Goal: Task Accomplishment & Management: Complete application form

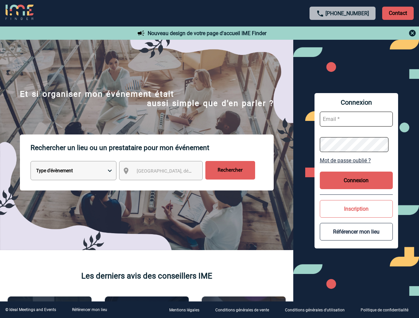
click at [209, 159] on p "Rechercher un lieu ou un prestataire pour mon événement" at bounding box center [152, 148] width 243 height 27
click at [398, 13] on p "Contact" at bounding box center [398, 13] width 32 height 13
click at [343, 33] on div at bounding box center [343, 33] width 148 height 8
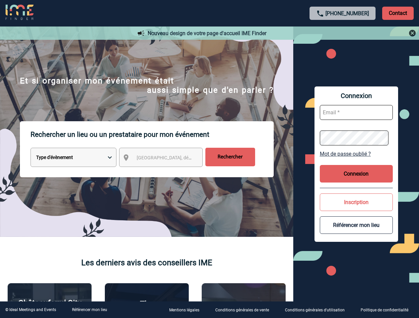
click at [167, 172] on div at bounding box center [189, 143] width 378 height 287
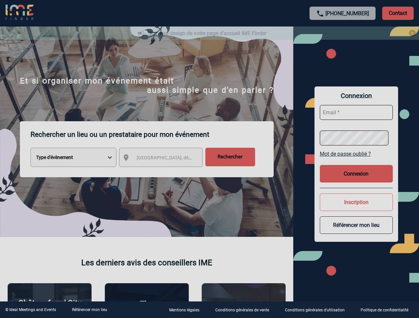
click at [356, 161] on div at bounding box center [209, 159] width 419 height 318
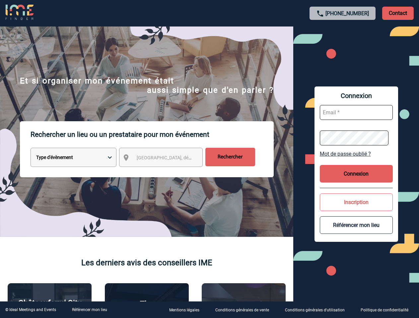
click at [356, 180] on body "[PHONE_NUMBER] Contact Contact Nouveau design de votre page d'accueil IME Finde…" at bounding box center [209, 159] width 419 height 318
click at [356, 209] on button "Inscription" at bounding box center [356, 203] width 73 height 18
click at [356, 232] on button "Référencer mon lieu" at bounding box center [356, 226] width 73 height 18
click at [89, 310] on link "Référencer mon lieu" at bounding box center [89, 310] width 35 height 5
